Goal: Transaction & Acquisition: Subscribe to service/newsletter

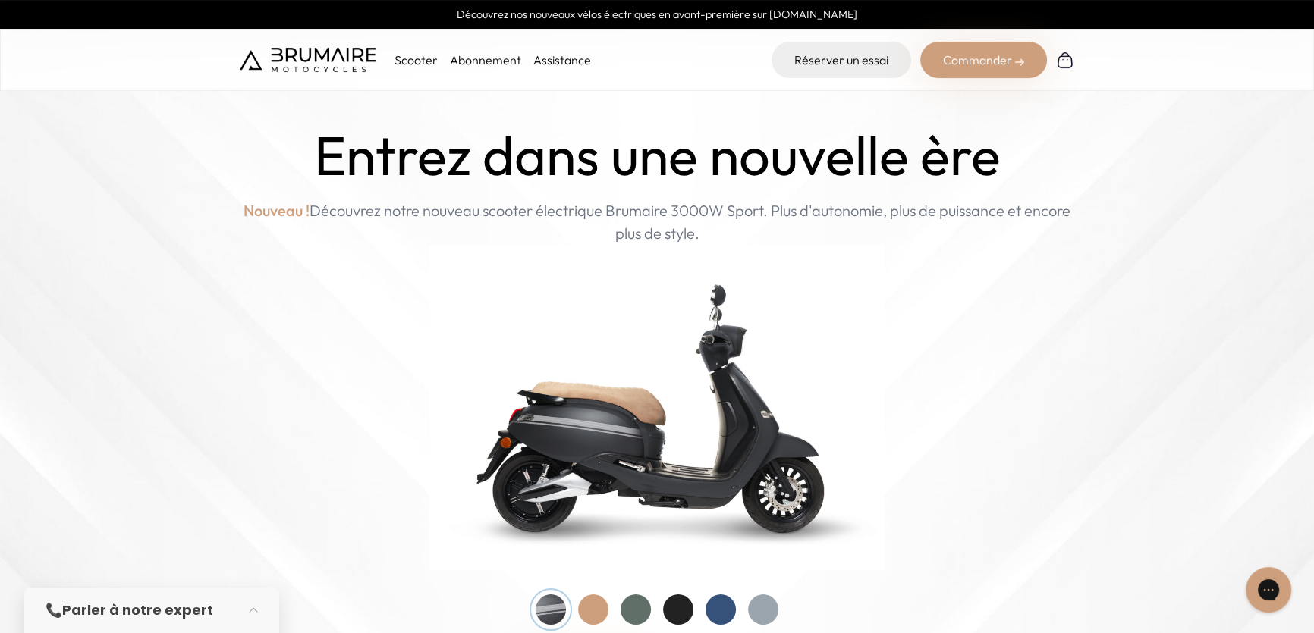
click at [425, 63] on p "Scooter" at bounding box center [416, 60] width 43 height 18
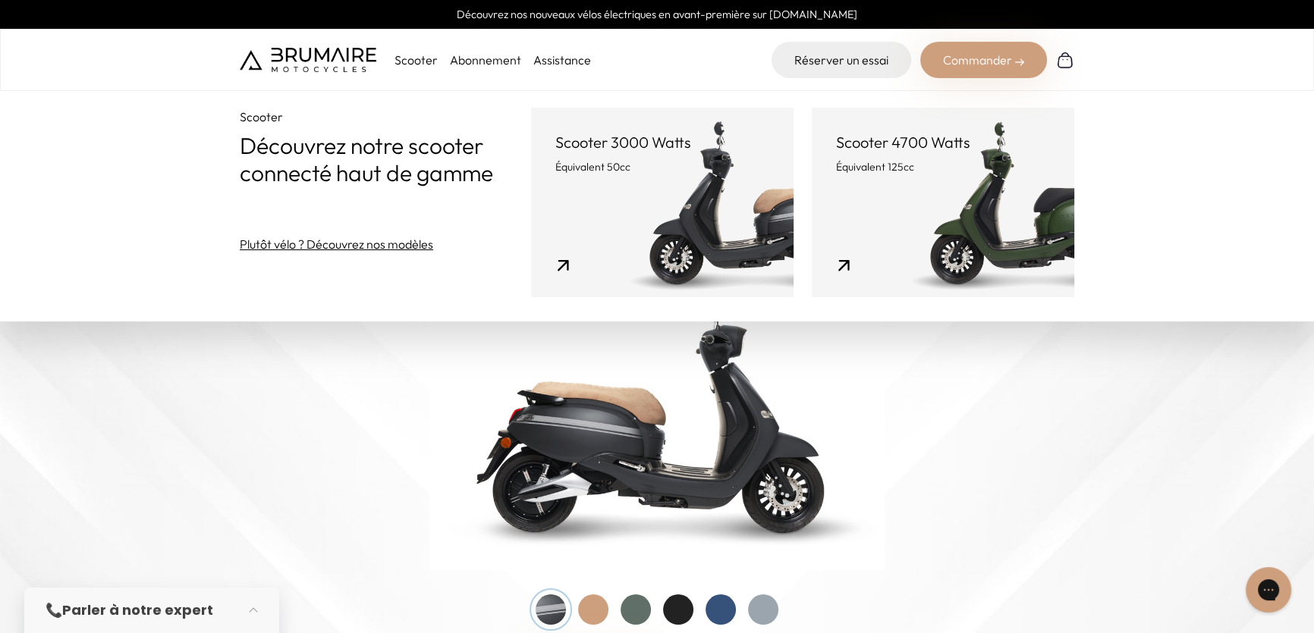
click at [898, 231] on link "Scooter 4700 Watts Équivalent 125cc" at bounding box center [943, 203] width 262 height 190
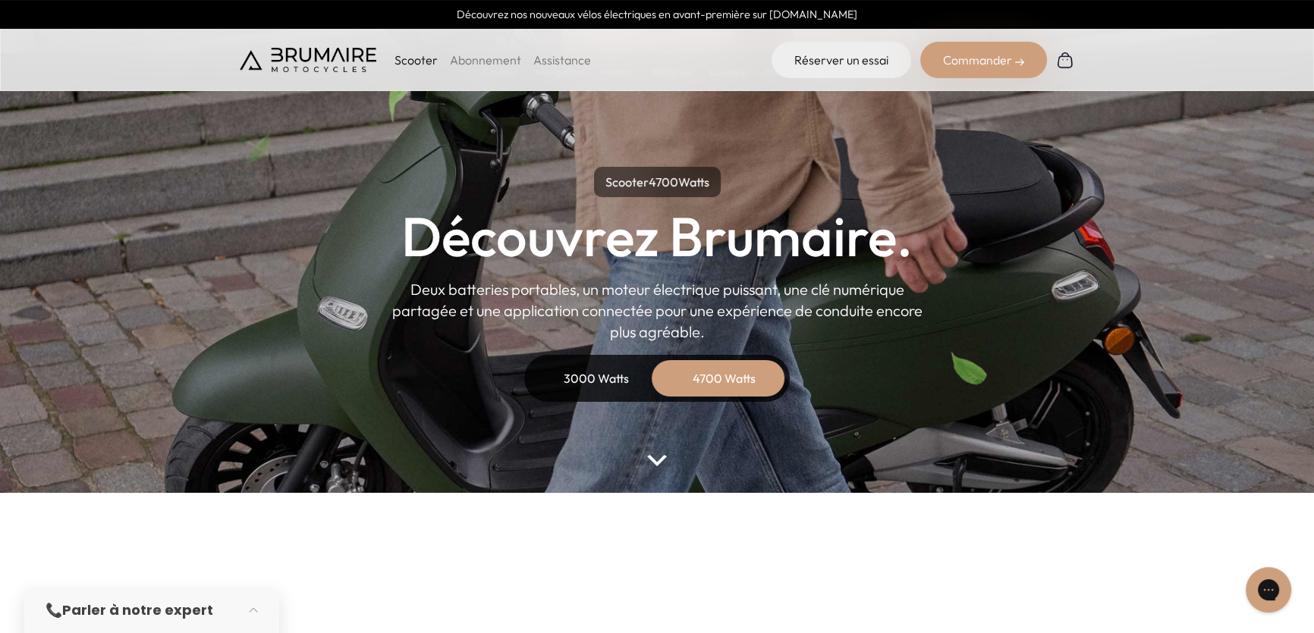
click at [503, 61] on link "Abonnement" at bounding box center [485, 59] width 71 height 15
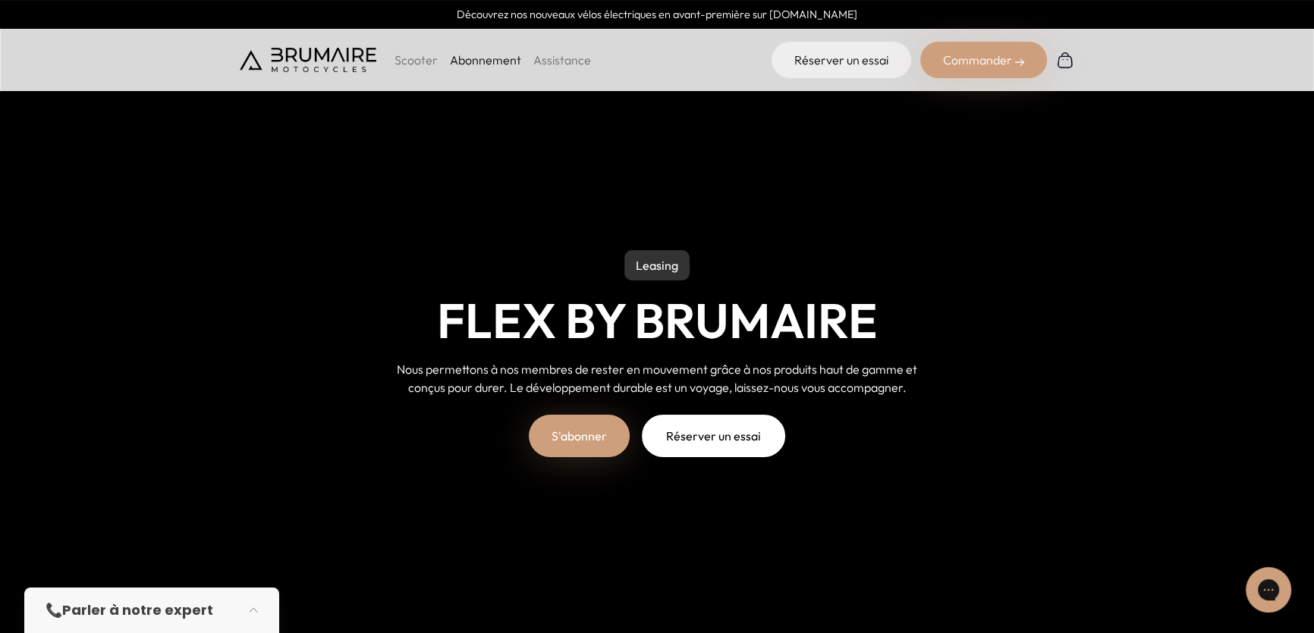
click at [570, 434] on link "S'abonner" at bounding box center [579, 436] width 101 height 42
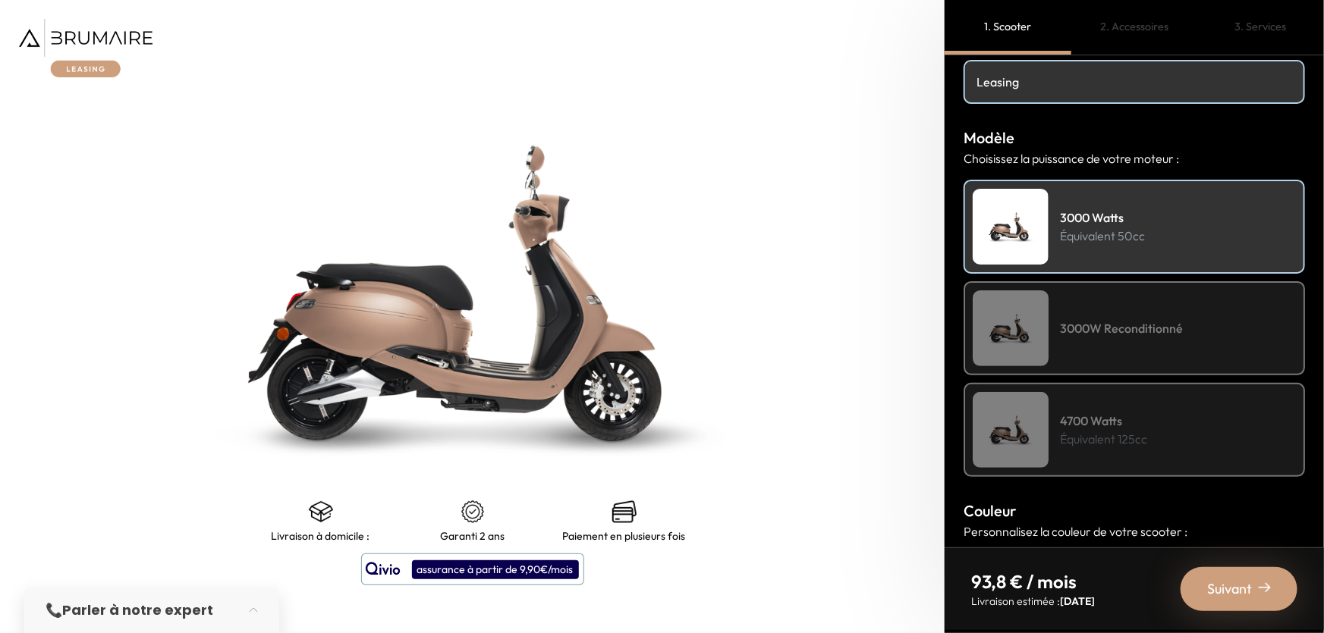
scroll to position [119, 0]
click at [1077, 461] on div "4700 Watts Équivalent 125cc" at bounding box center [1134, 429] width 341 height 94
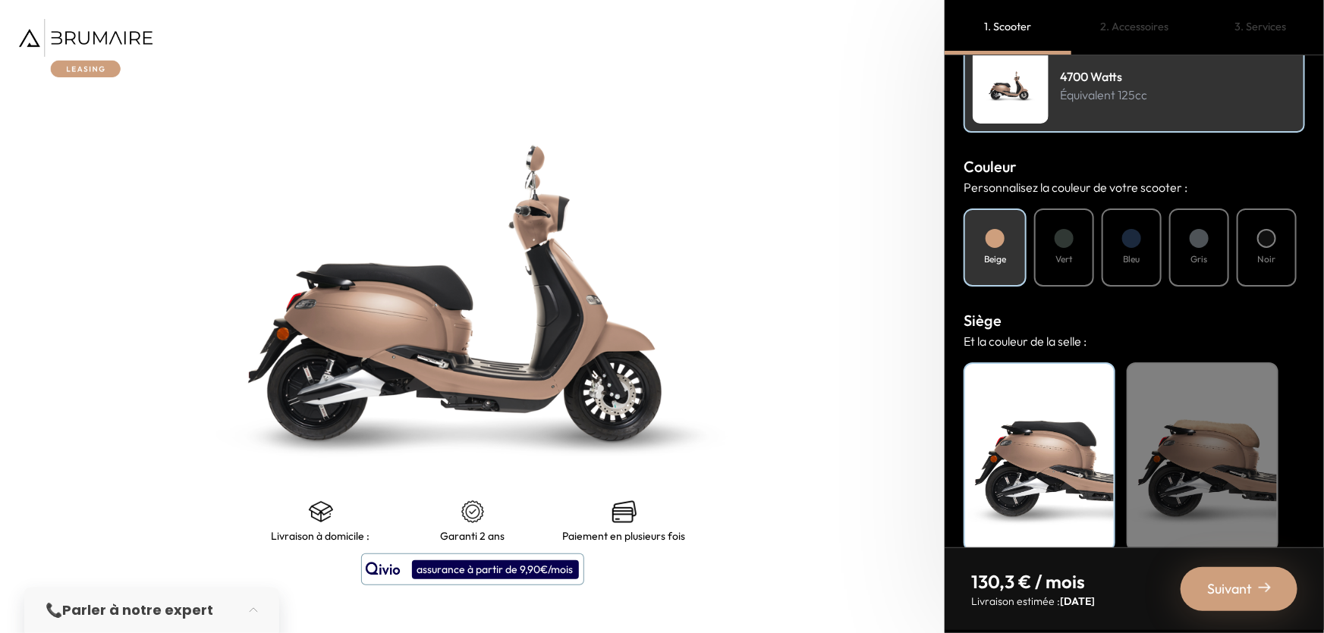
scroll to position [483, 0]
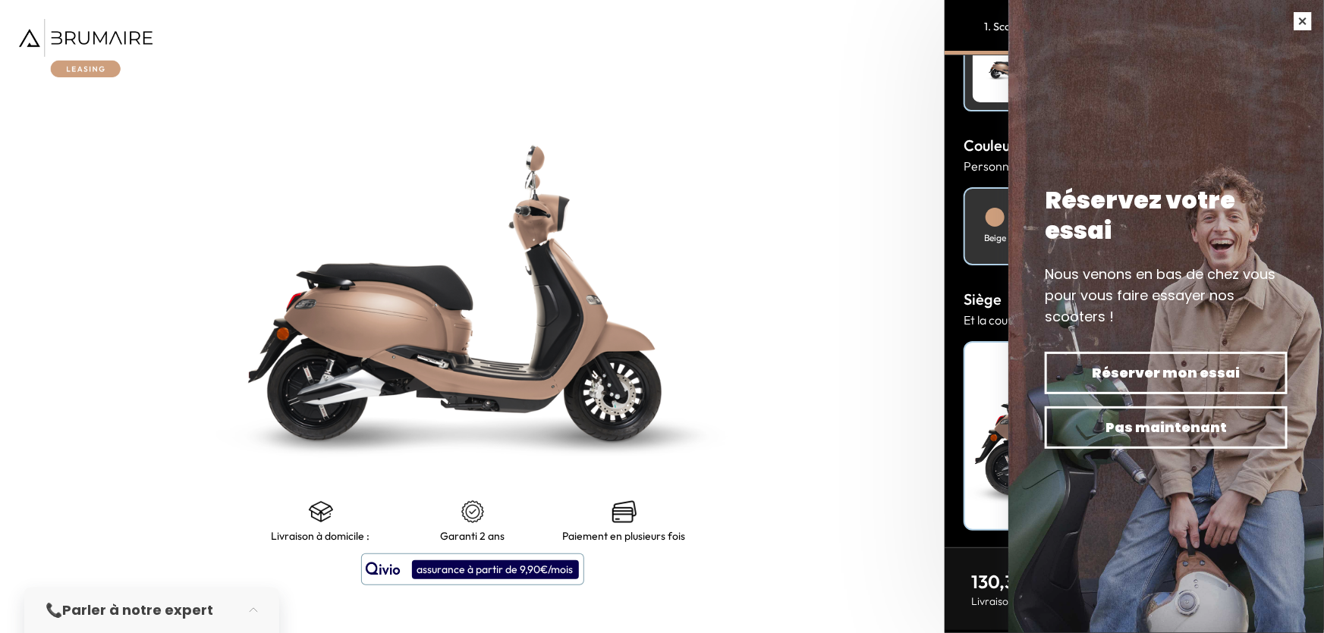
click at [1294, 16] on button "button" at bounding box center [1302, 21] width 42 height 42
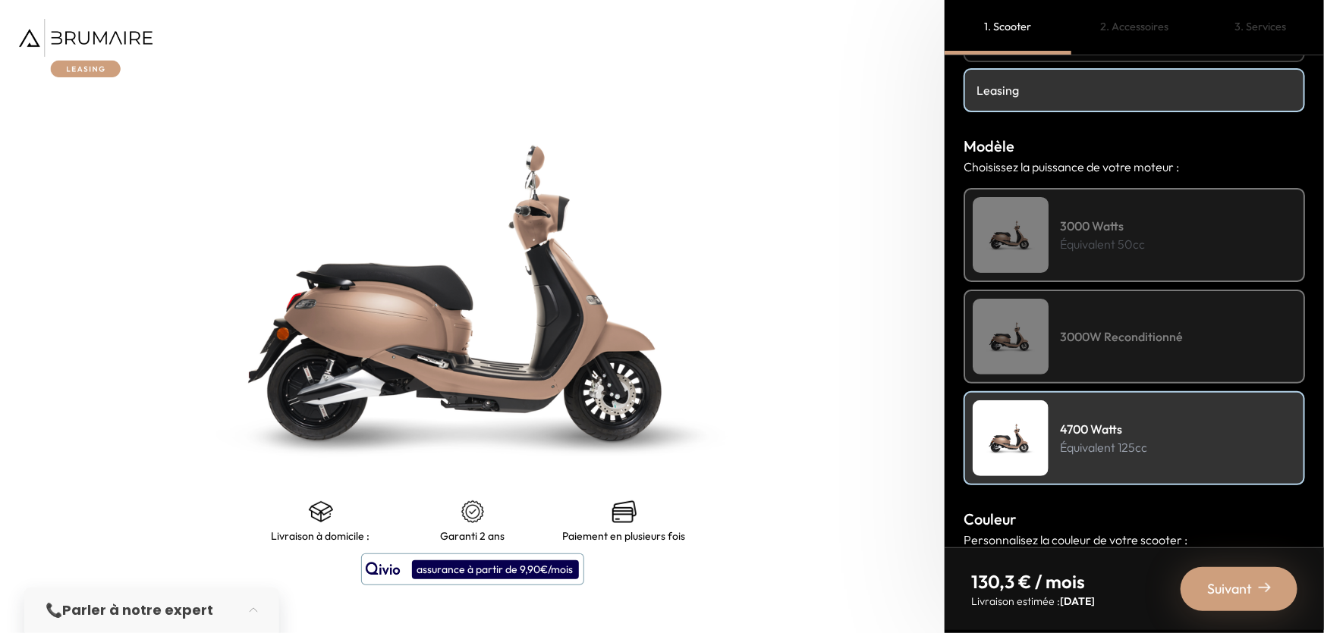
scroll to position [0, 0]
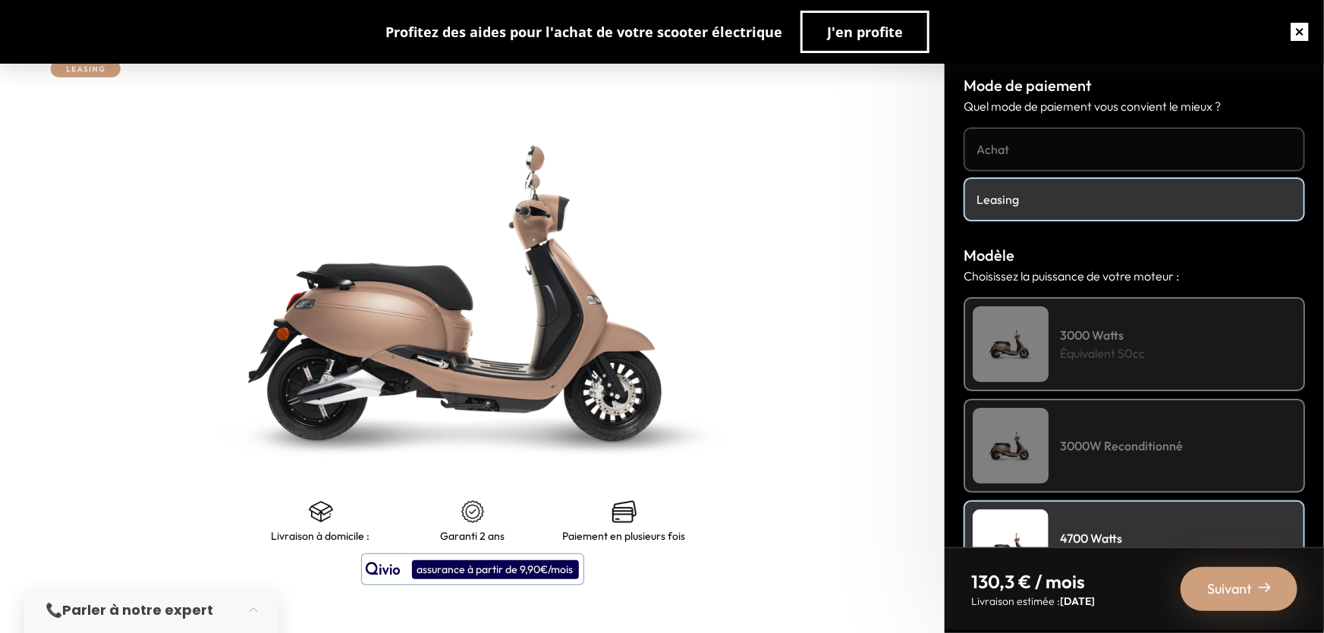
click at [1290, 26] on button "button" at bounding box center [1299, 32] width 49 height 49
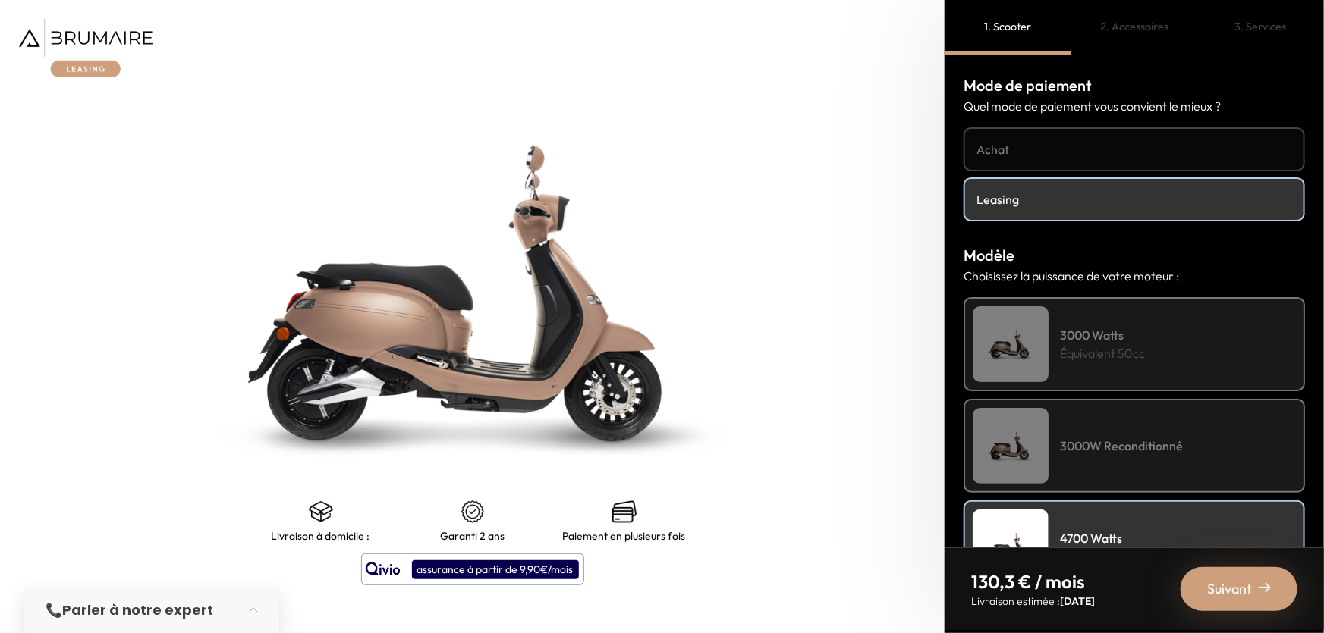
click at [159, 266] on img at bounding box center [472, 293] width 1180 height 792
